Goal: Information Seeking & Learning: Check status

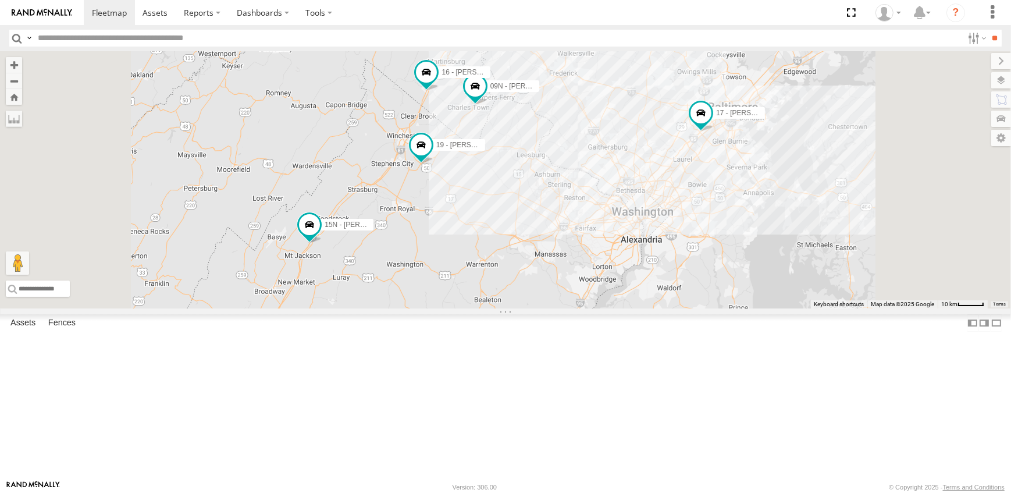
click at [1000, 79] on label at bounding box center [1001, 80] width 20 height 16
click at [0, 0] on span "Overlays" at bounding box center [0, 0] width 0 height 0
click at [0, 0] on span "Traffic" at bounding box center [0, 0] width 0 height 0
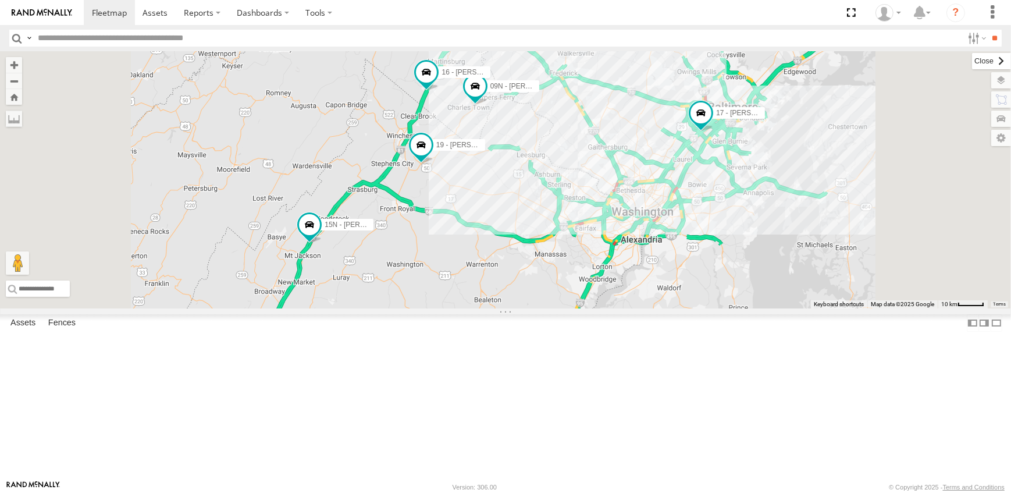
click at [972, 58] on label at bounding box center [991, 61] width 39 height 16
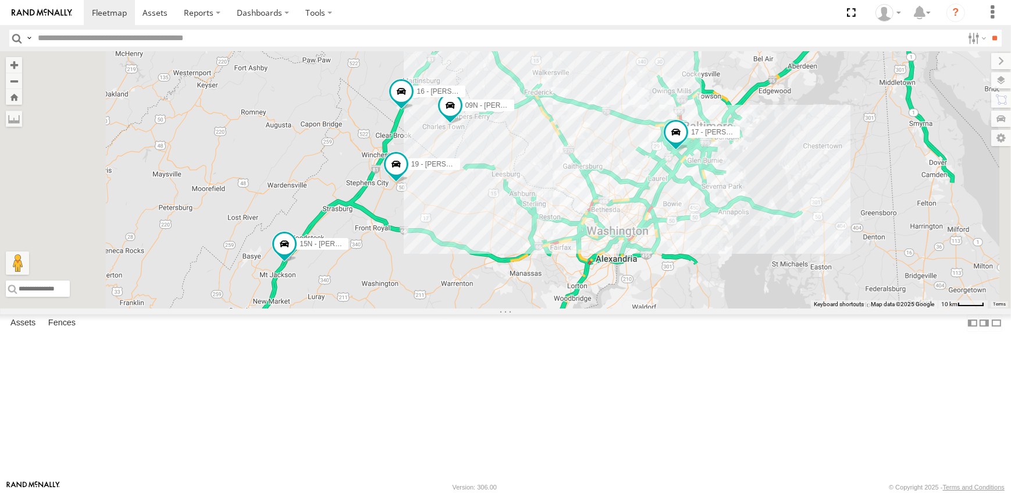
drag, startPoint x: 824, startPoint y: 398, endPoint x: 797, endPoint y: 417, distance: 32.9
click at [797, 308] on div "19 - [PERSON_NAME] 09N - [PERSON_NAME] 17 - [PERSON_NAME] 14 - [PERSON_NAME] 4 …" at bounding box center [505, 179] width 1011 height 257
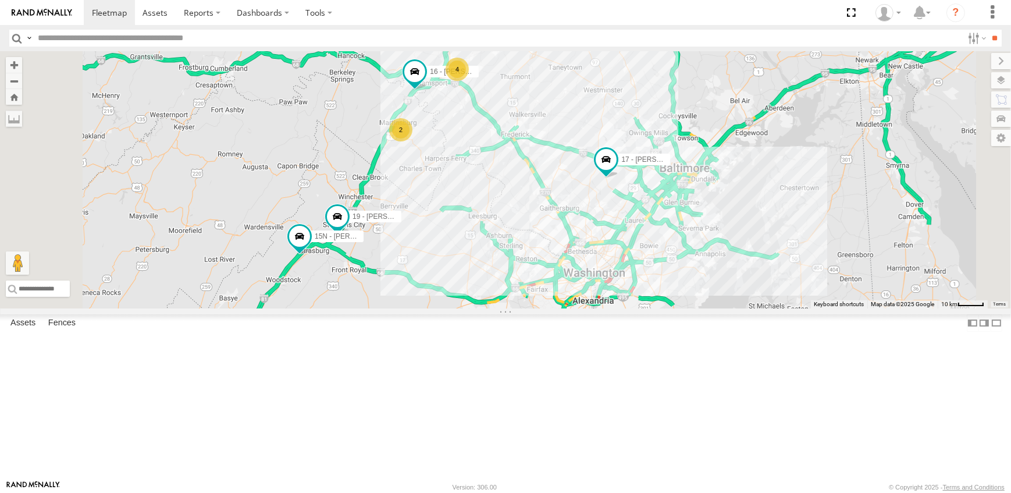
drag, startPoint x: 745, startPoint y: 373, endPoint x: 681, endPoint y: 349, distance: 68.3
click at [681, 308] on div "19 - [PERSON_NAME] 17 - [PERSON_NAME] 14 - [PERSON_NAME] 15N - [PERSON_NAME] 16…" at bounding box center [505, 179] width 1011 height 257
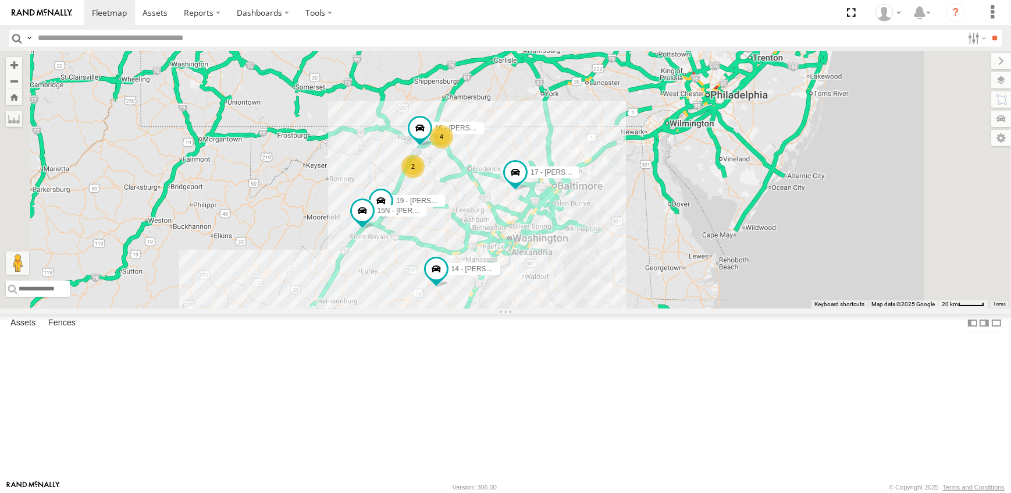
drag, startPoint x: 786, startPoint y: 414, endPoint x: 730, endPoint y: 383, distance: 64.3
click at [730, 308] on div "19 - [PERSON_NAME] 17 - [PERSON_NAME] 14 - [PERSON_NAME] 15N - [PERSON_NAME] 16…" at bounding box center [505, 179] width 1011 height 257
